Goal: Transaction & Acquisition: Purchase product/service

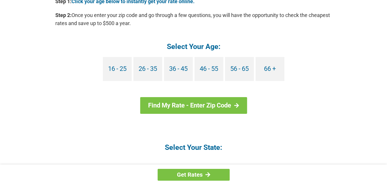
scroll to position [563, 0]
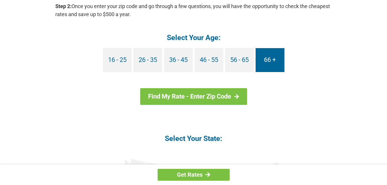
click at [268, 57] on link "66 +" at bounding box center [270, 60] width 29 height 24
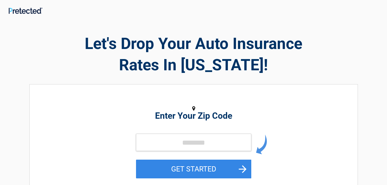
click at [190, 113] on h2 "Enter Your Zip Code" at bounding box center [193, 116] width 265 height 7
click at [188, 91] on div "Enter Your Zip Code GET STARTED" at bounding box center [193, 143] width 265 height 107
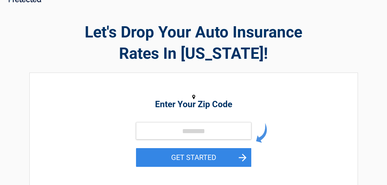
scroll to position [22, 0]
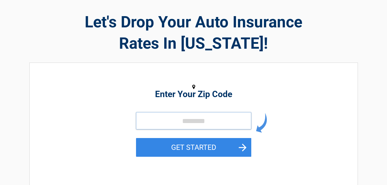
click at [201, 120] on input "tel" at bounding box center [193, 120] width 115 height 17
type input "*****"
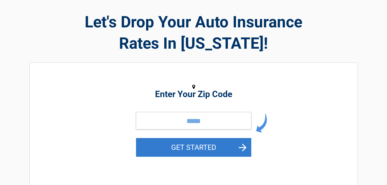
click at [194, 147] on button "GET STARTED" at bounding box center [193, 147] width 115 height 19
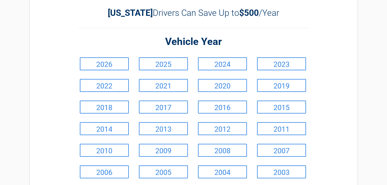
scroll to position [29, 0]
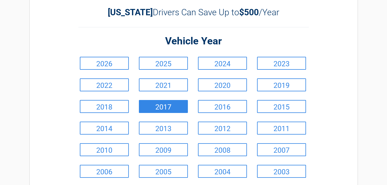
click at [162, 108] on link "2017" at bounding box center [163, 106] width 49 height 13
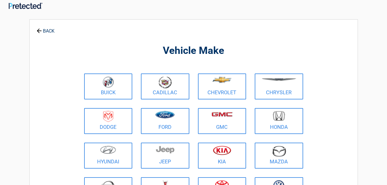
scroll to position [0, 0]
